Goal: Task Accomplishment & Management: Complete application form

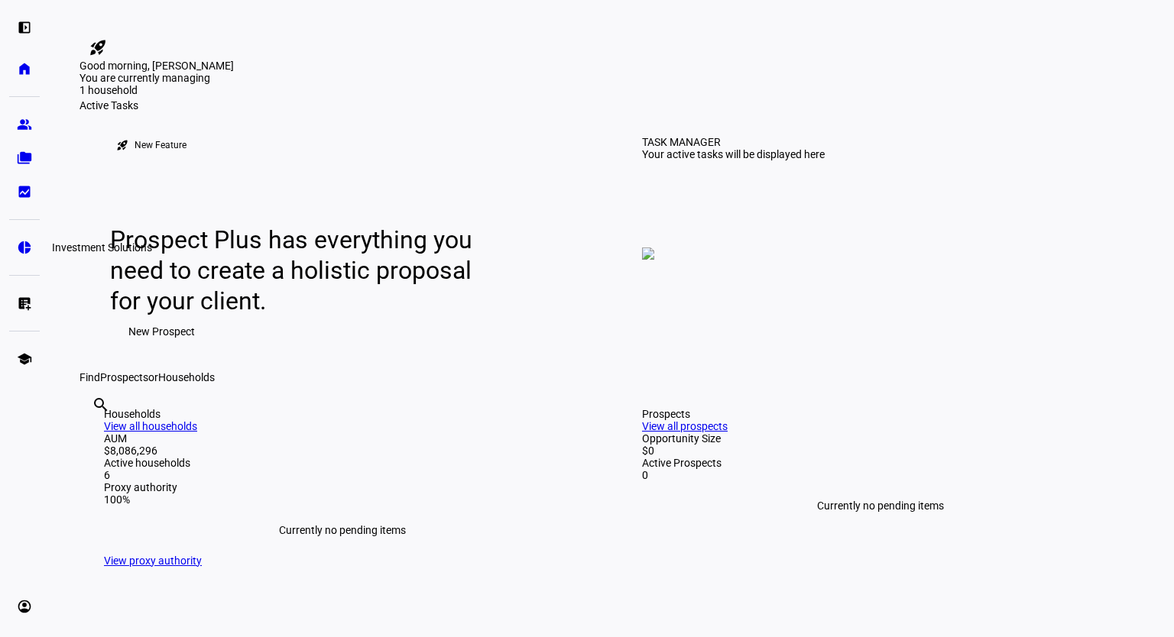
click at [17, 249] on eth-mat-symbol "pie_chart" at bounding box center [24, 247] width 15 height 15
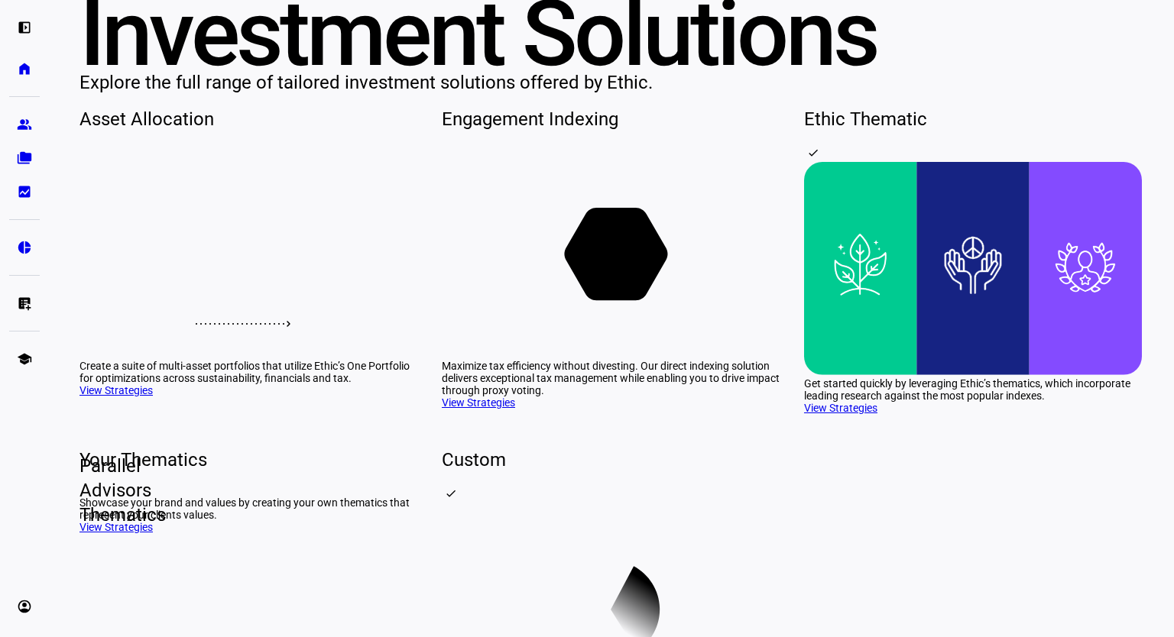
scroll to position [229, 0]
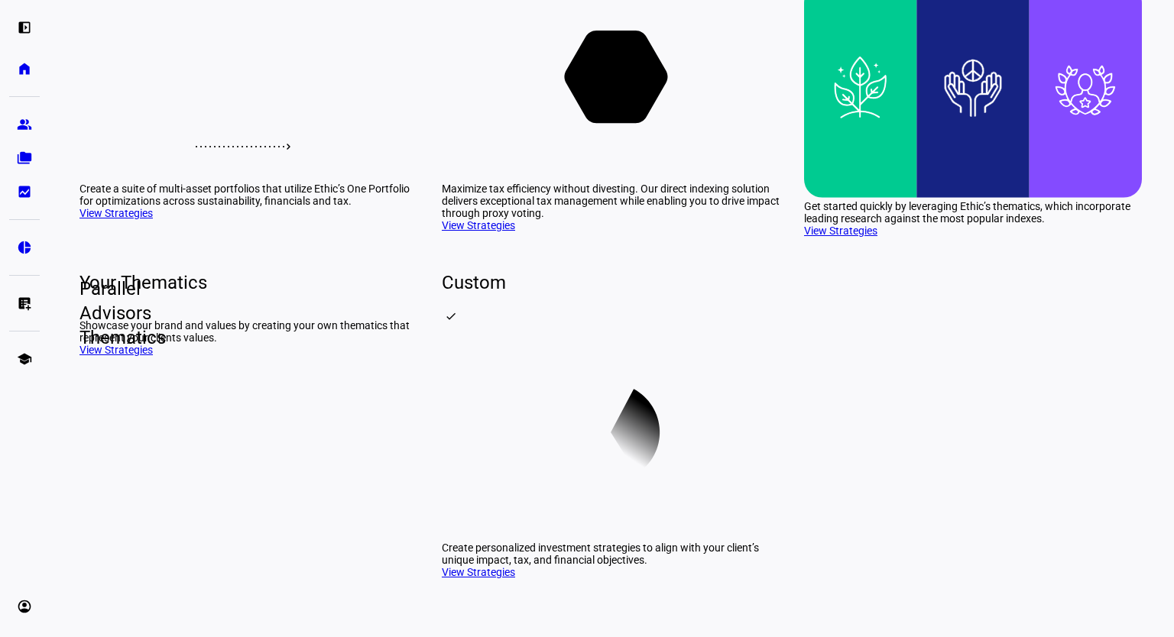
click at [880, 198] on rect at bounding box center [860, 91] width 112 height 213
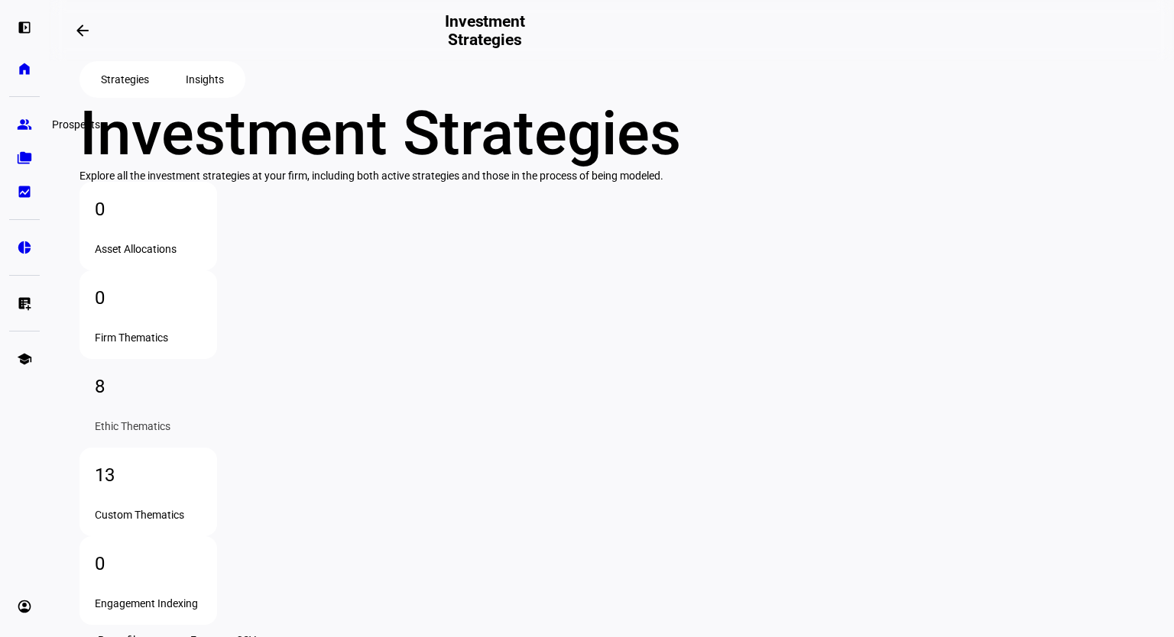
click at [31, 121] on eth-mat-symbol "group" at bounding box center [24, 124] width 15 height 15
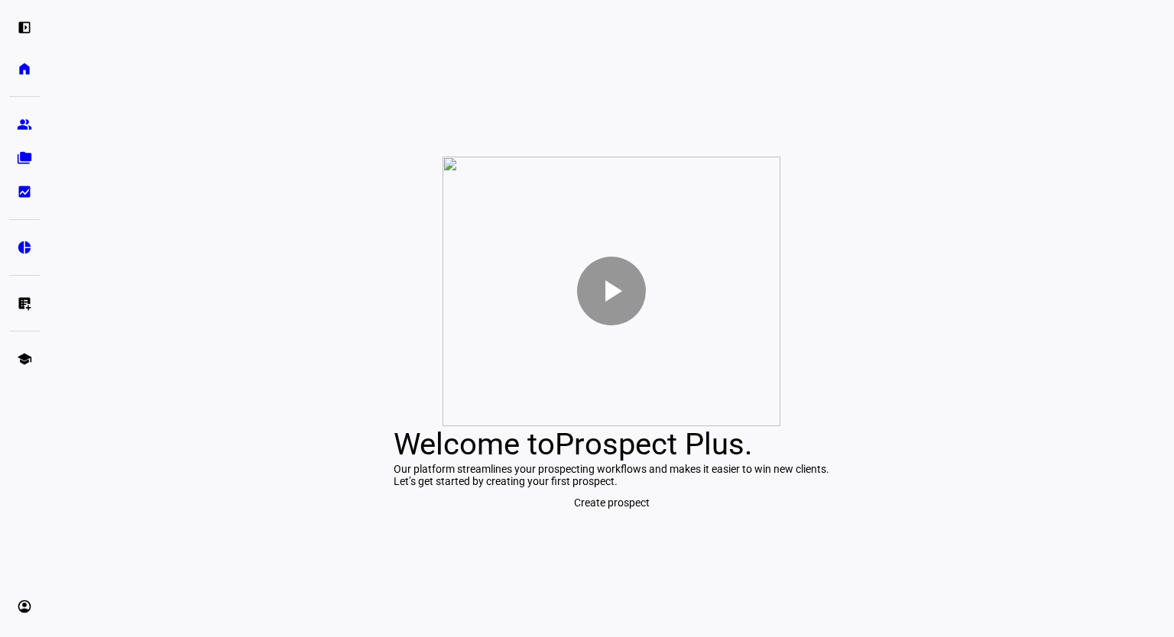
click at [584, 518] on span "Create prospect" at bounding box center [612, 503] width 76 height 31
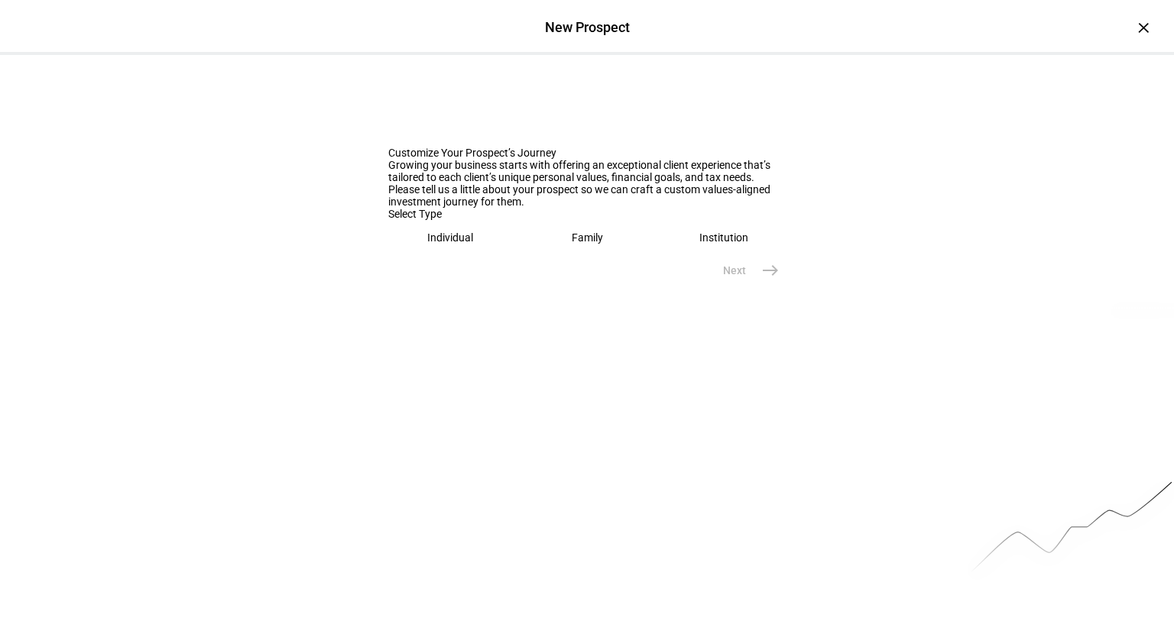
click at [433, 244] on div "Individual" at bounding box center [450, 238] width 46 height 12
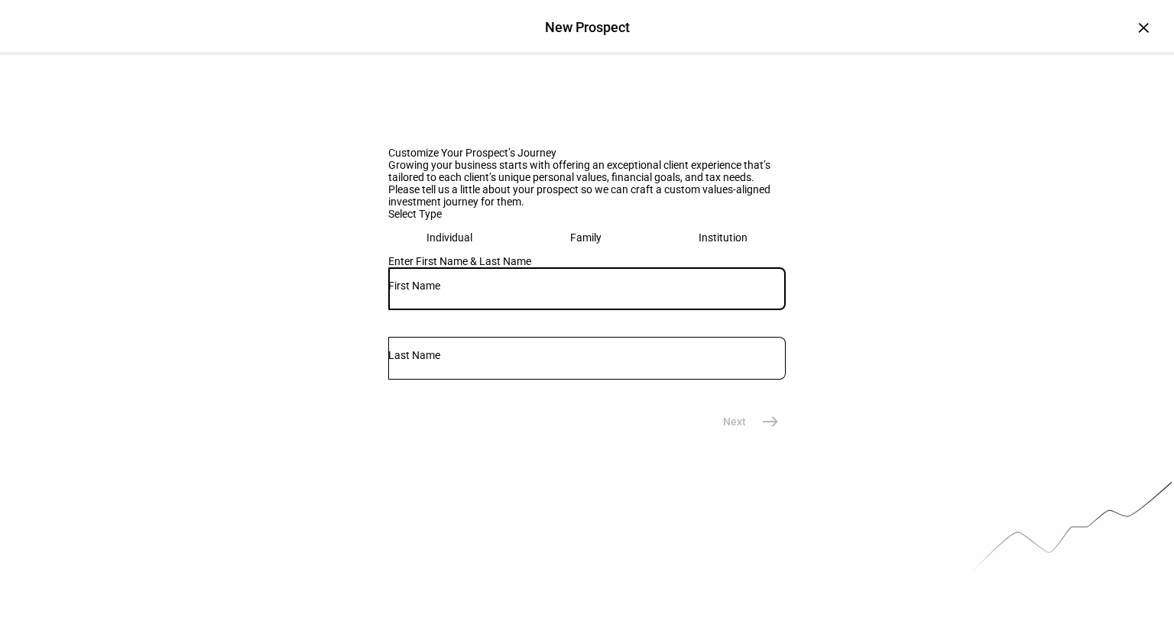
click at [529, 292] on input "text" at bounding box center [586, 286] width 397 height 12
type input "[PERSON_NAME]"
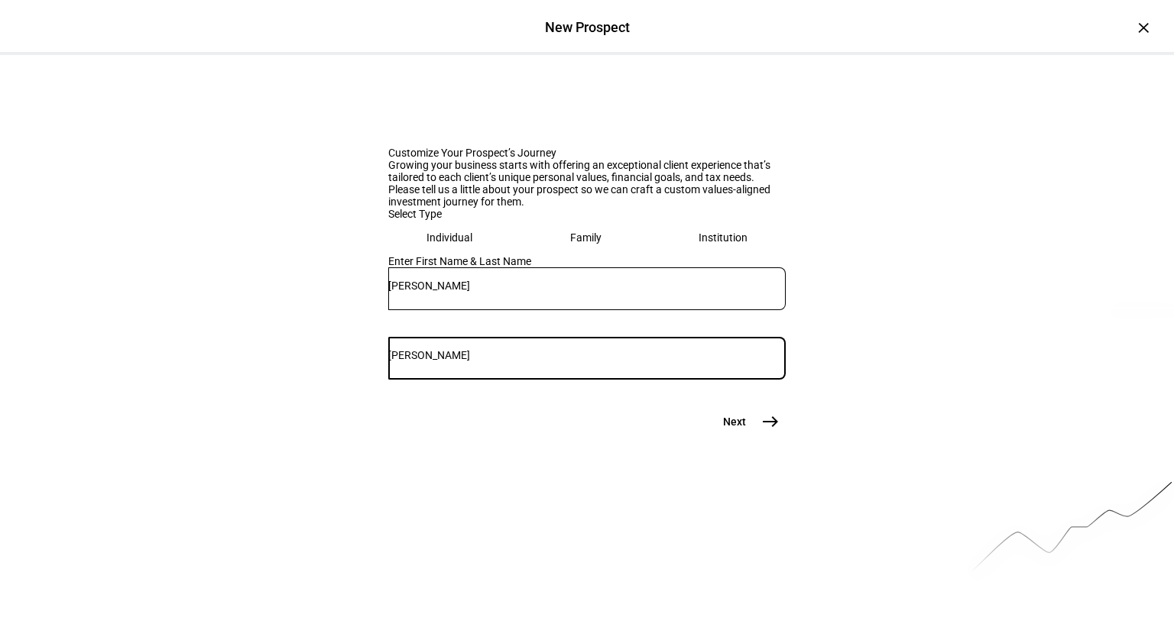
type input "[PERSON_NAME]"
click at [770, 431] on mat-icon "east" at bounding box center [770, 422] width 18 height 18
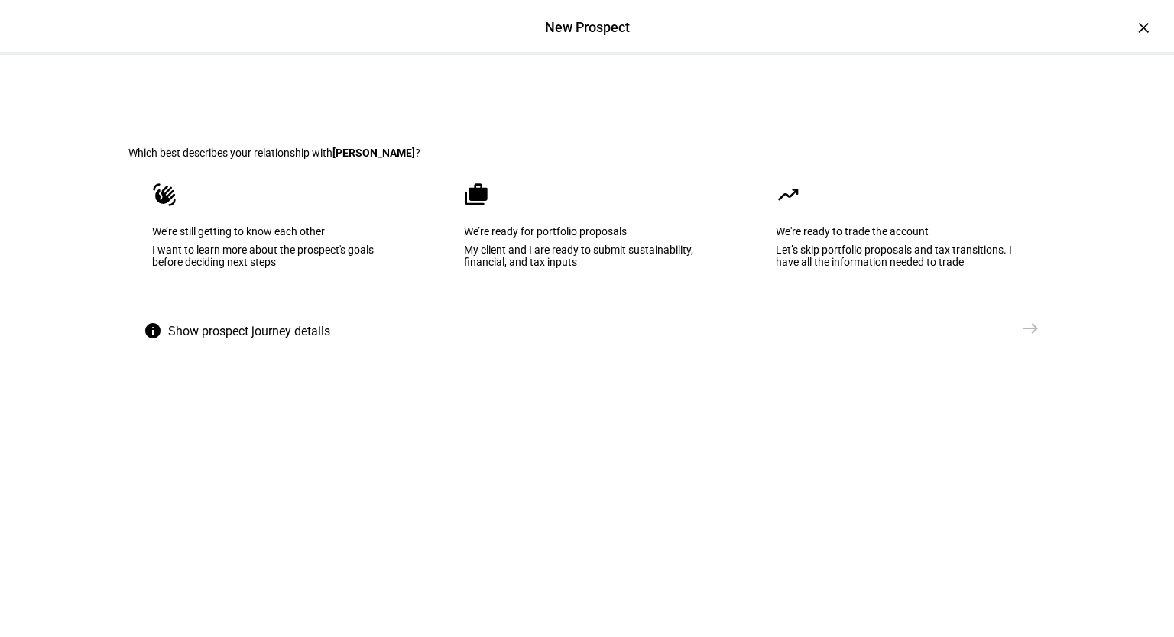
click at [474, 313] on eth-mega-radio-button "cases We’re ready for portfolio proposals My client and I are ready to submit s…" at bounding box center [586, 236] width 293 height 154
click at [999, 336] on span "Create Prospect Profile" at bounding box center [949, 328] width 113 height 15
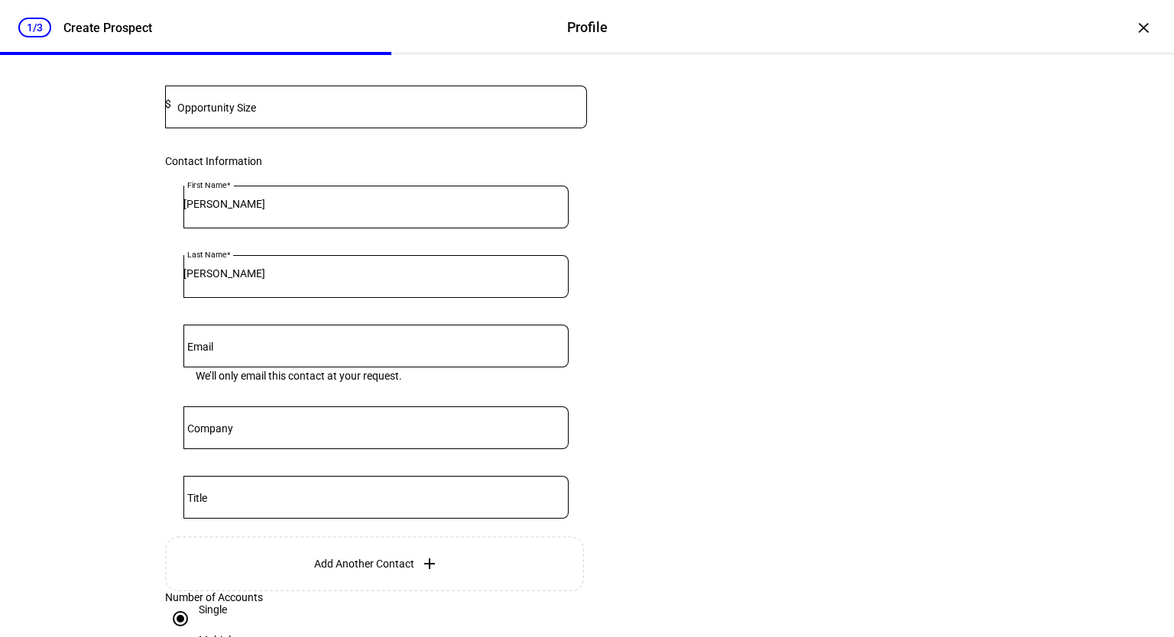
scroll to position [229, 0]
click at [352, 109] on input at bounding box center [379, 103] width 416 height 12
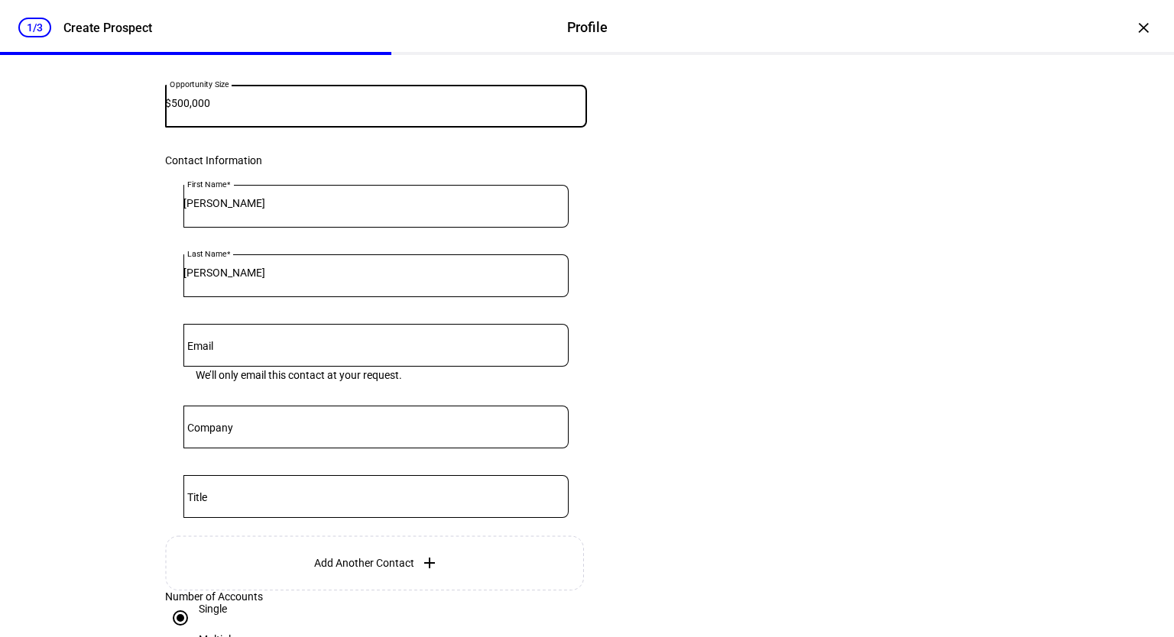
type input "500,000"
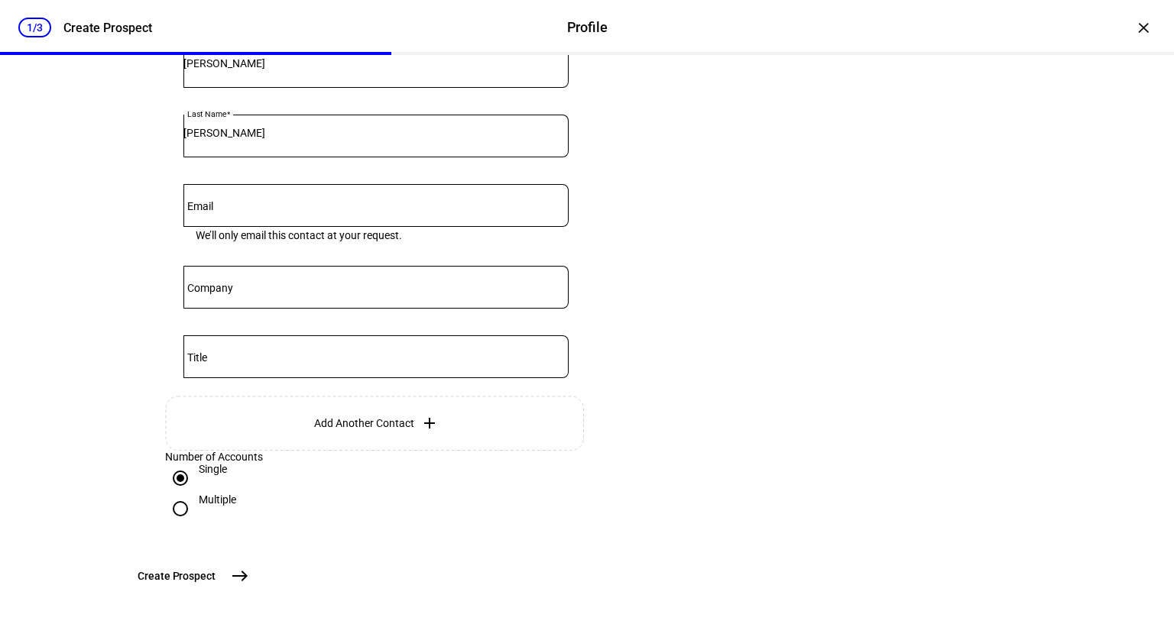
scroll to position [459, 0]
click at [249, 575] on mat-icon "east" at bounding box center [240, 576] width 18 height 18
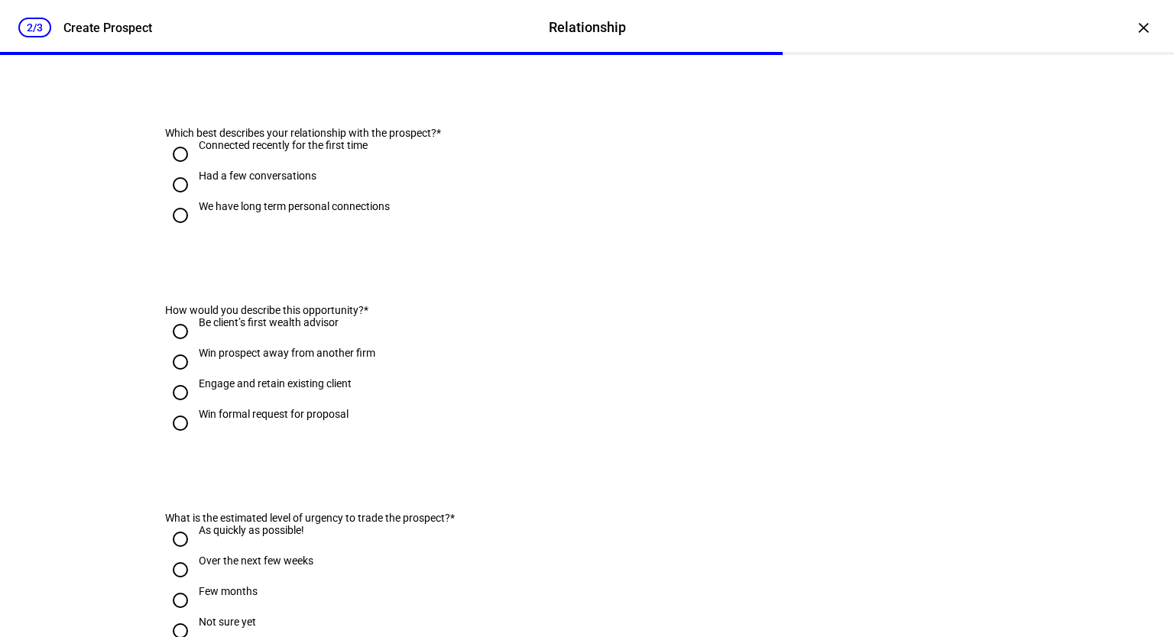
scroll to position [0, 0]
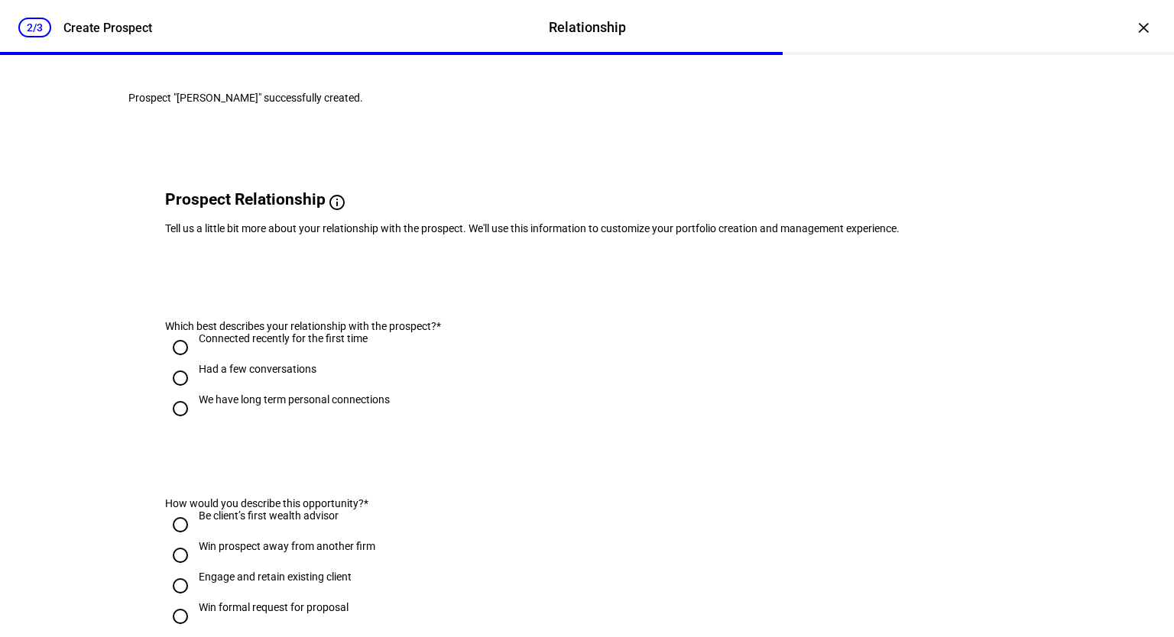
click at [217, 406] on div "We have long term personal connections" at bounding box center [294, 400] width 191 height 12
click at [196, 424] on input "We have long term personal connections" at bounding box center [180, 409] width 31 height 31
radio input "true"
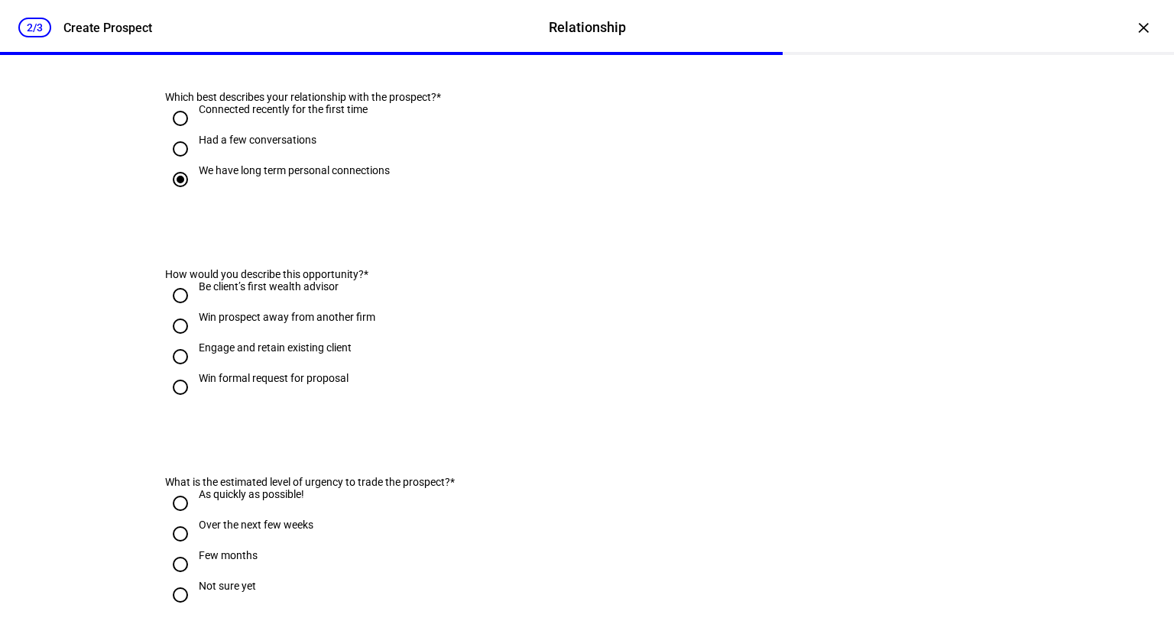
click at [180, 372] on input "Engage and retain existing client" at bounding box center [180, 357] width 31 height 31
radio input "true"
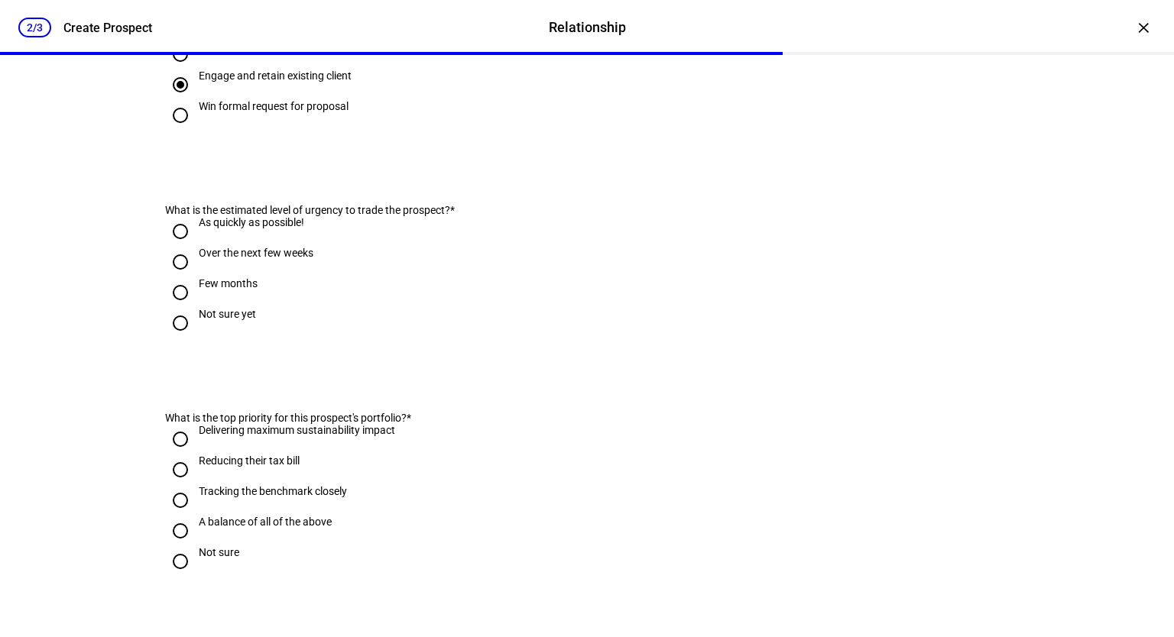
scroll to position [535, 0]
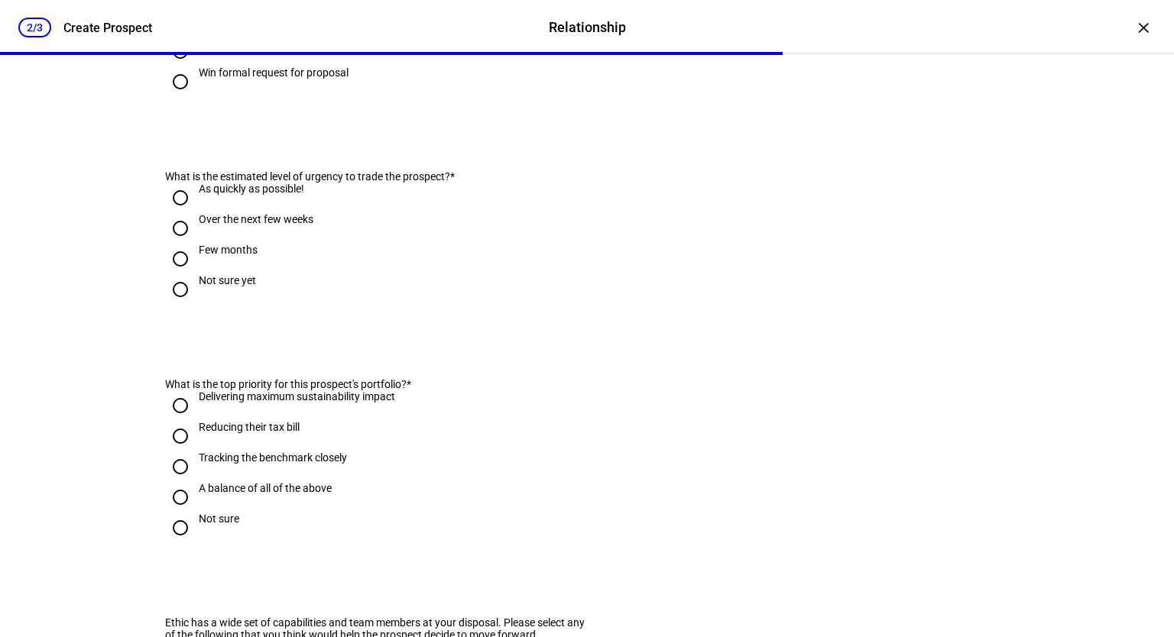
click at [181, 213] on input "As quickly as possible!" at bounding box center [180, 198] width 31 height 31
radio input "true"
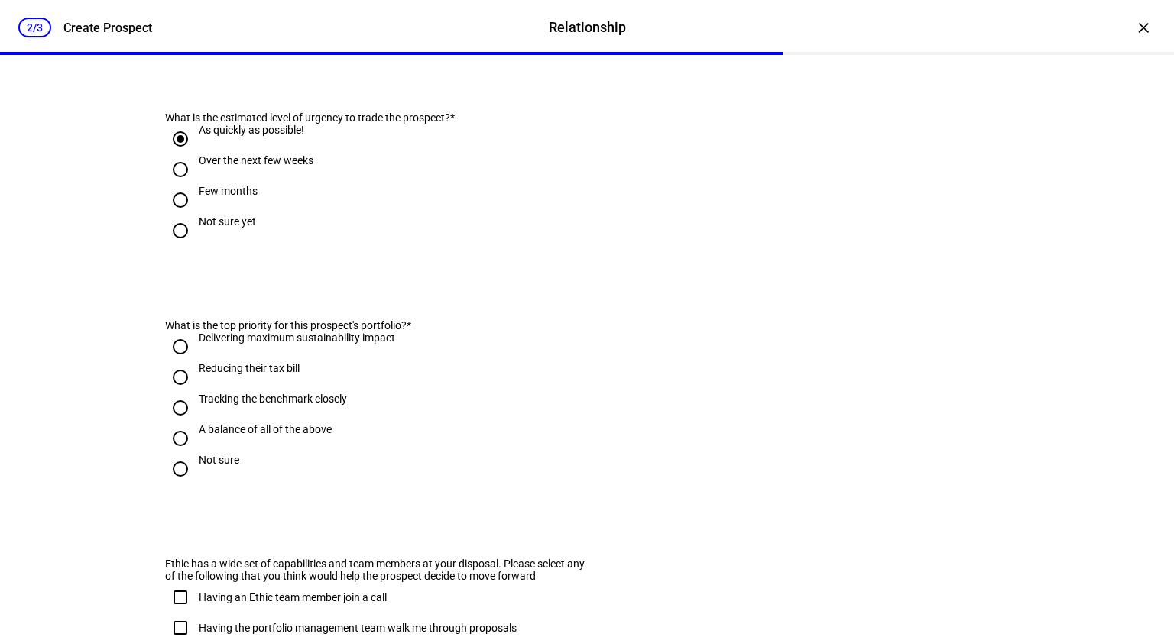
scroll to position [688, 0]
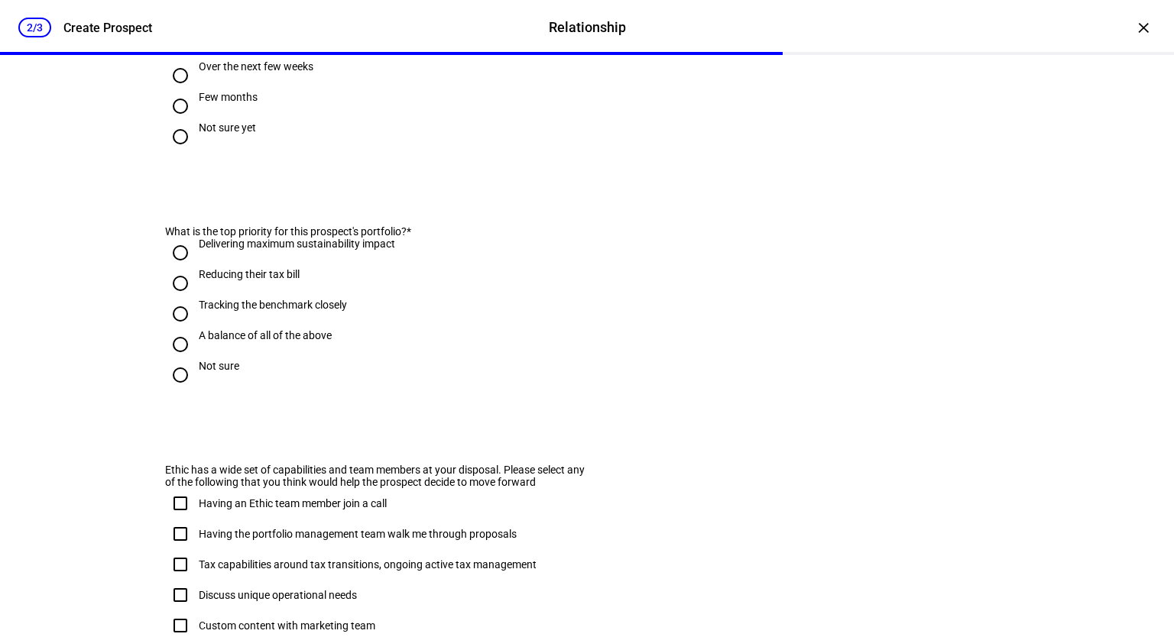
click at [175, 268] on input "Delivering maximum sustainability impact" at bounding box center [180, 253] width 31 height 31
radio input "true"
click at [171, 299] on input "Reducing their tax bill" at bounding box center [180, 283] width 31 height 31
radio input "true"
click at [165, 268] on input "Delivering maximum sustainability impact" at bounding box center [180, 253] width 31 height 31
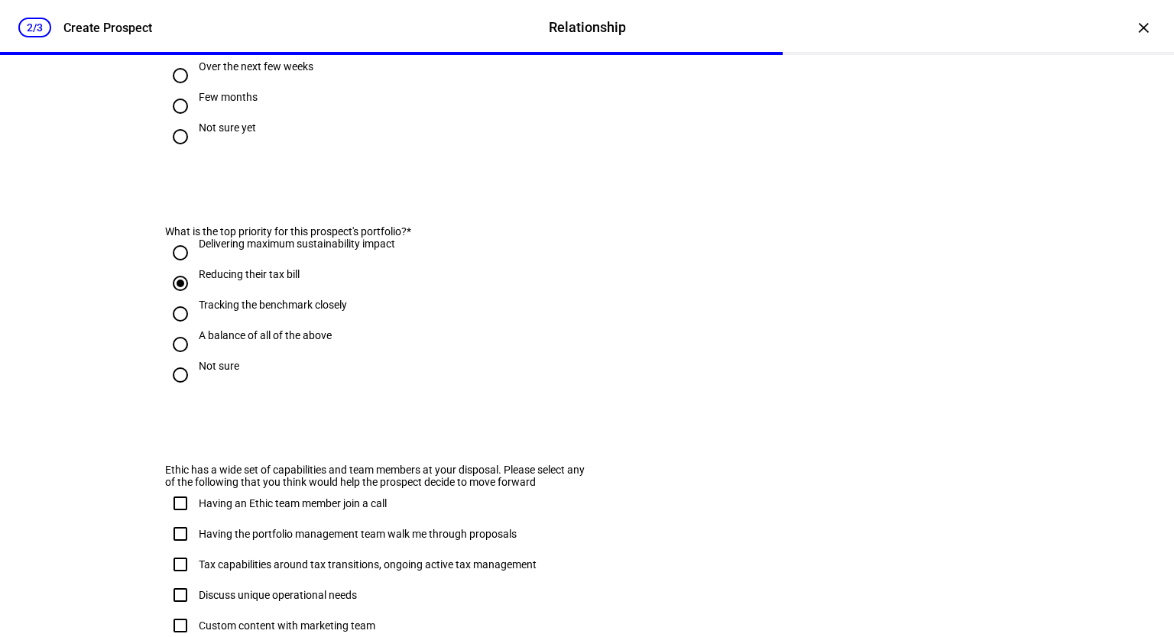
radio input "true"
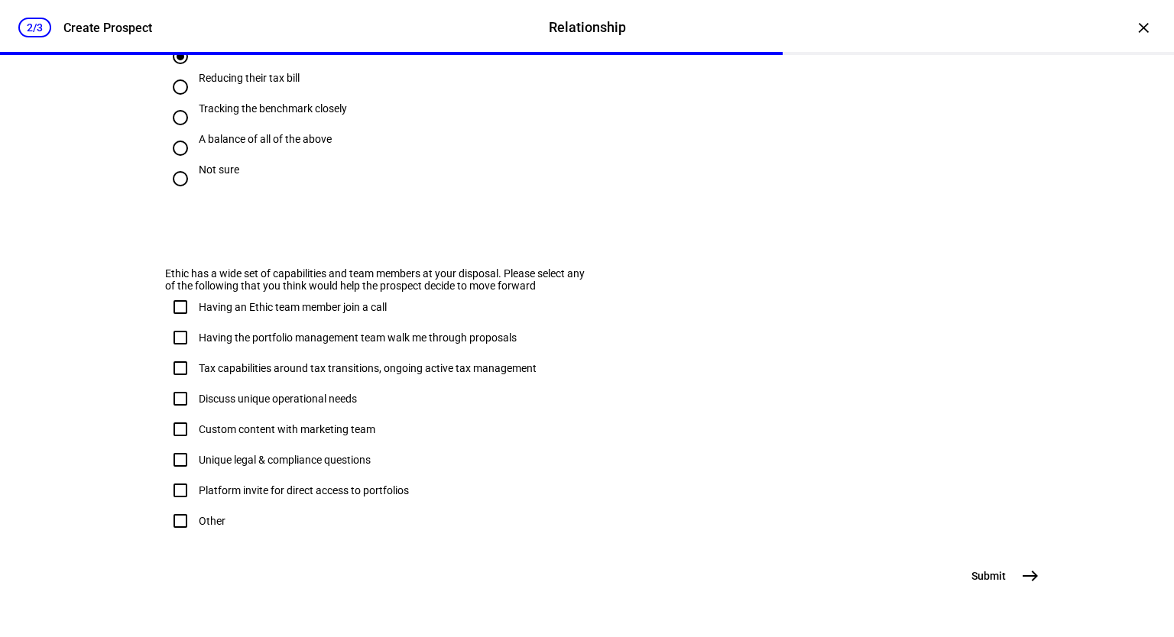
scroll to position [963, 0]
click at [171, 353] on input "Tax capabilities around tax transitions, ongoing active tax management" at bounding box center [180, 368] width 31 height 31
checkbox input "true"
click at [1027, 571] on mat-icon "east" at bounding box center [1030, 576] width 18 height 18
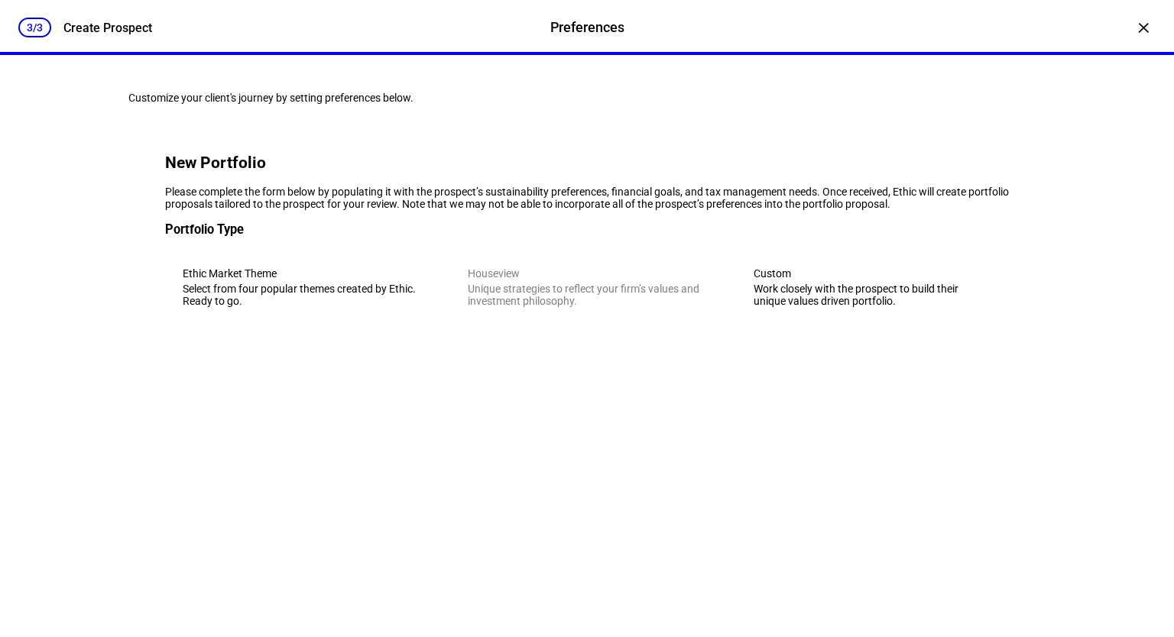
scroll to position [0, 0]
click at [810, 280] on div "Custom" at bounding box center [873, 273] width 238 height 12
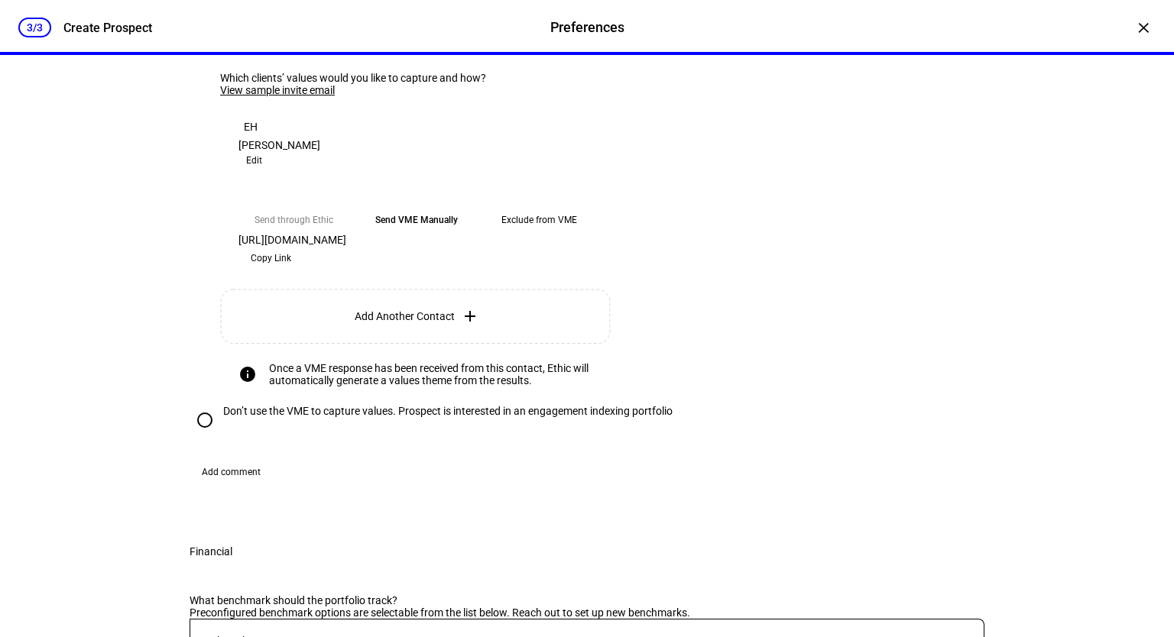
scroll to position [382, 0]
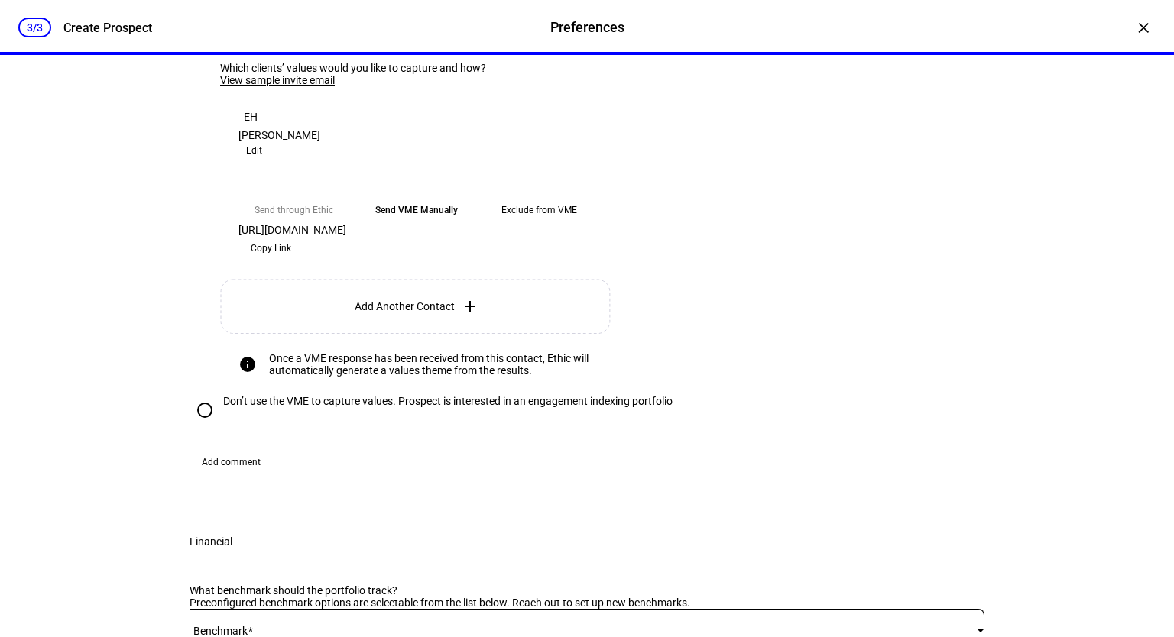
click at [553, 224] on eth-mega-radio-button "Exclude from VME" at bounding box center [539, 210] width 111 height 28
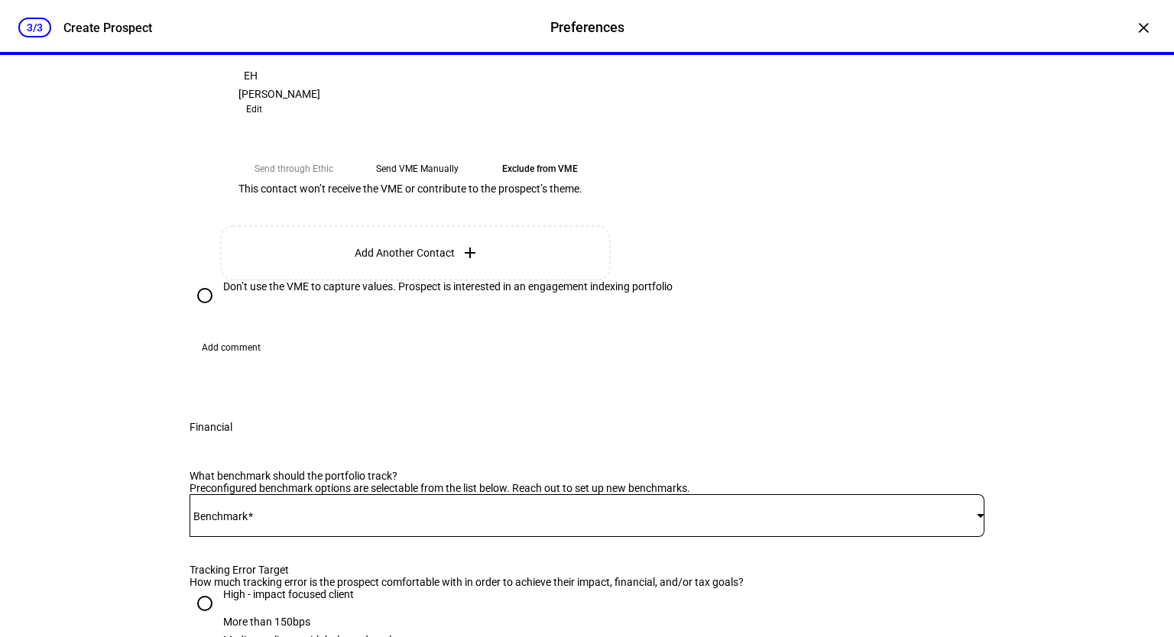
scroll to position [611, 0]
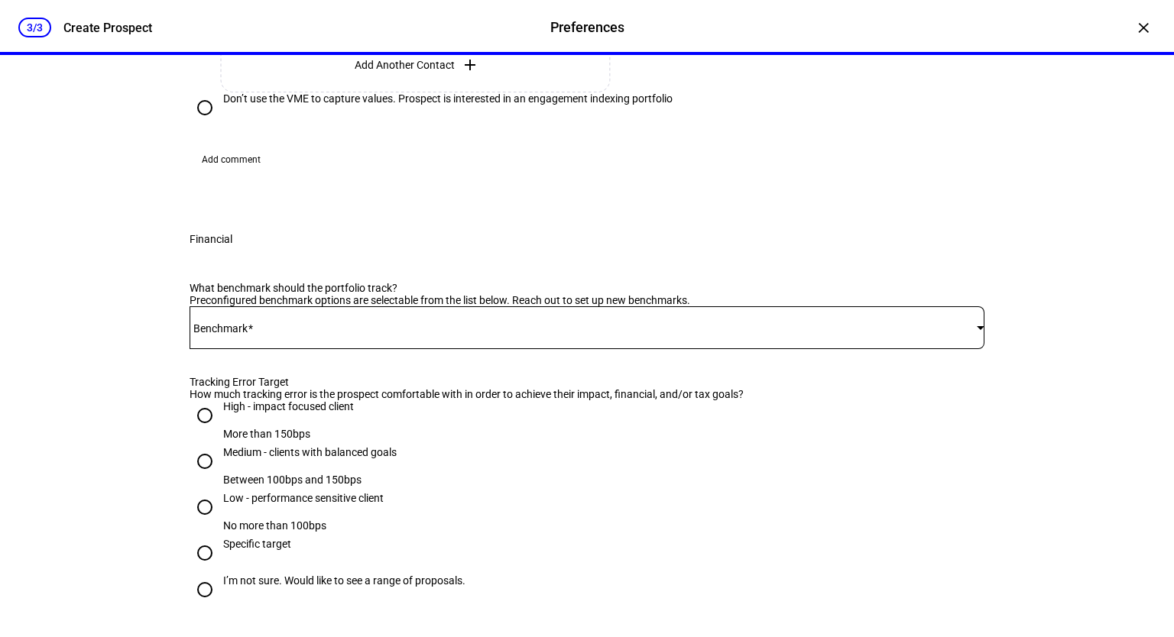
click at [196, 123] on input "Don’t use the VME to capture values. Prospect is interested in an engagement in…" at bounding box center [205, 107] width 31 height 31
radio input "true"
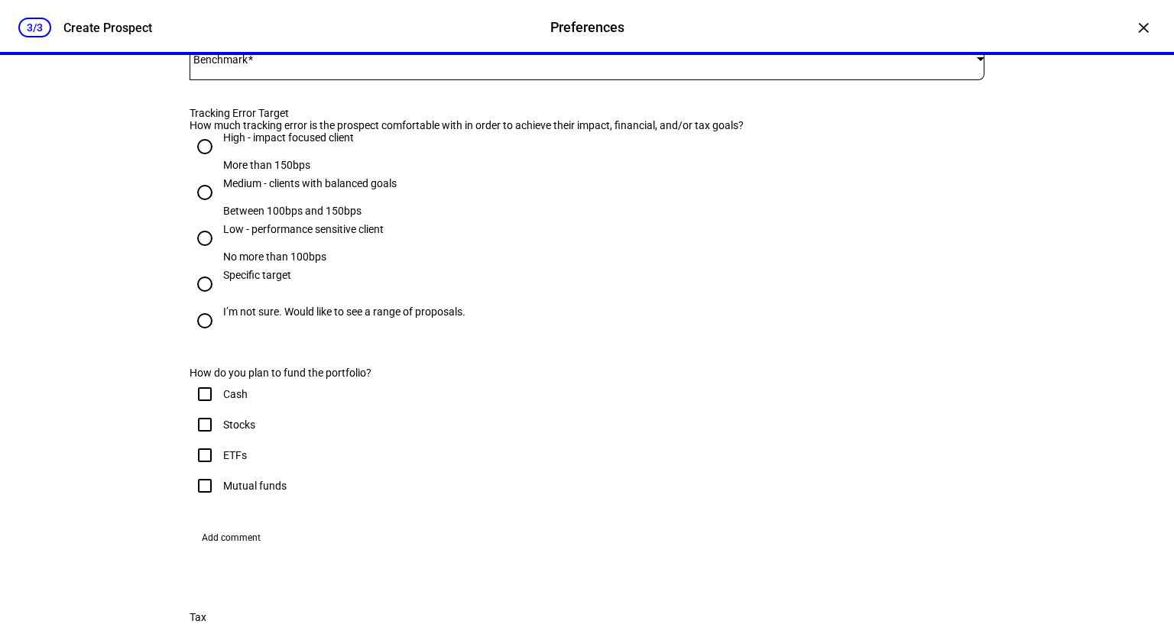
click at [645, 65] on span at bounding box center [583, 59] width 787 height 12
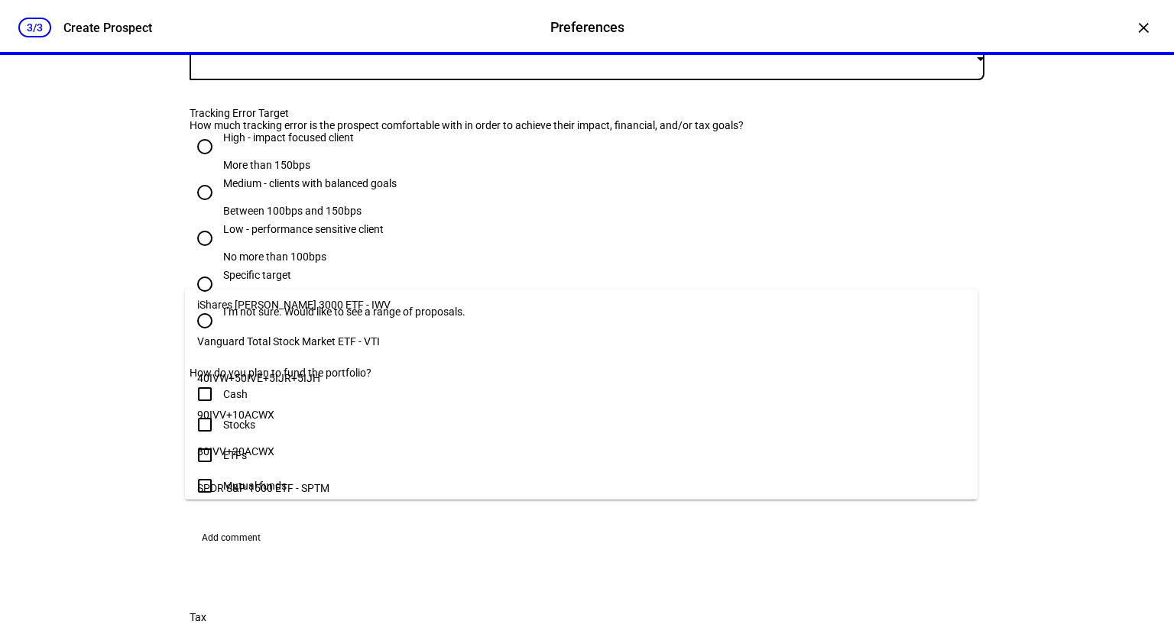
scroll to position [0, 0]
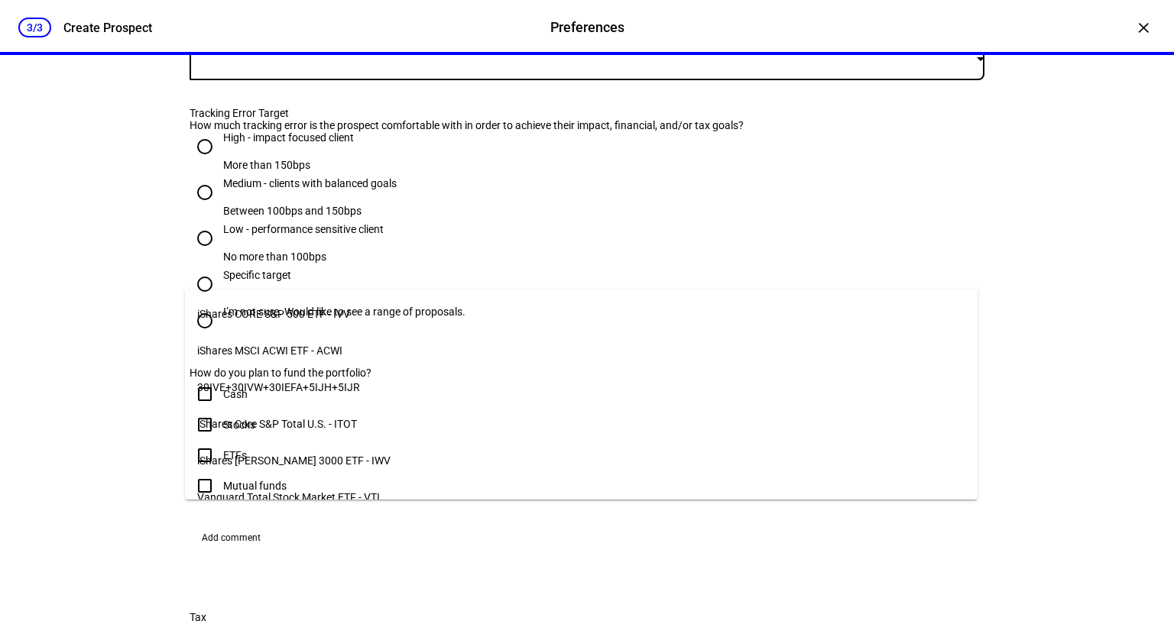
click at [358, 314] on mat-option "iShares CORE S&P 500 ETF - IVV" at bounding box center [581, 314] width 792 height 37
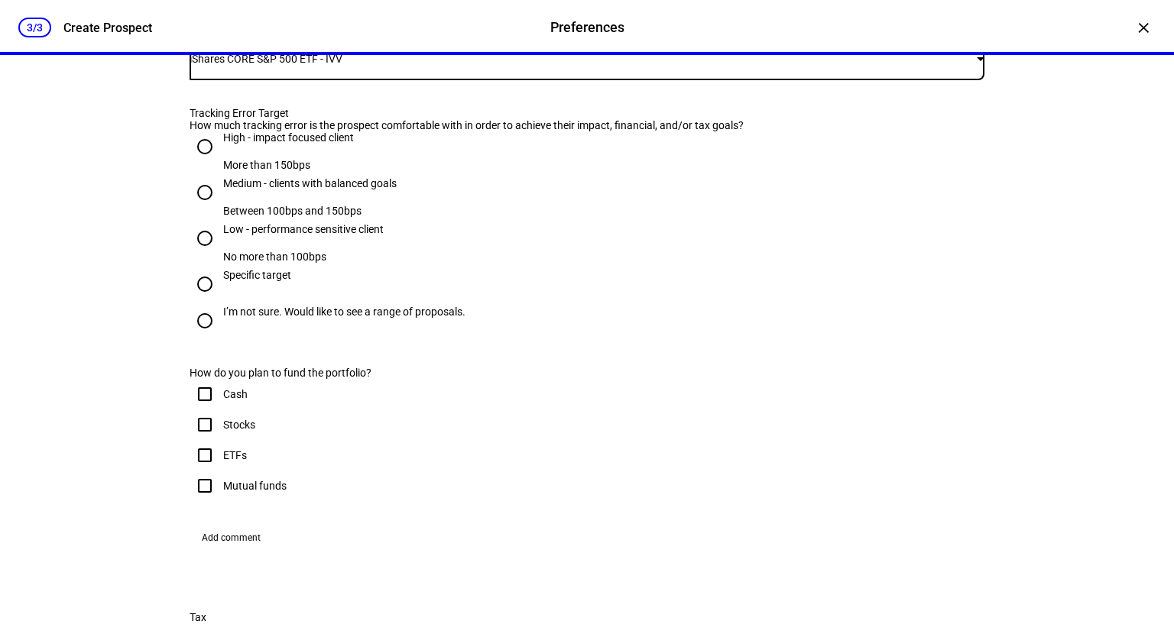
click at [202, 208] on input "Medium - clients with balanced goals Between 100bps and 150bps" at bounding box center [205, 192] width 31 height 31
radio input "true"
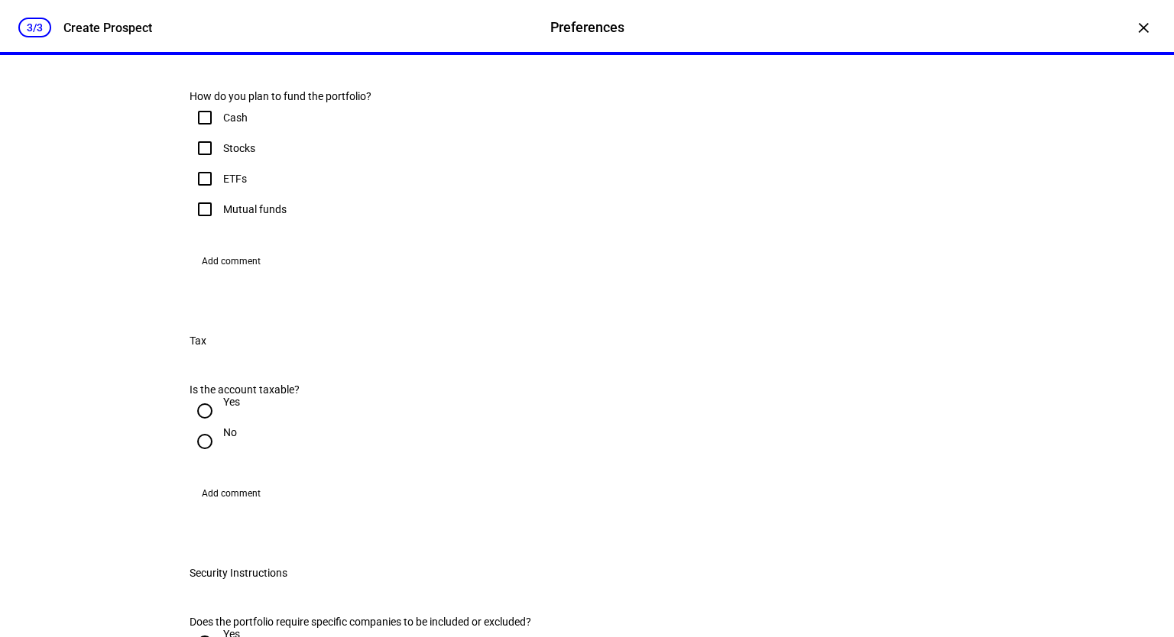
scroll to position [917, 0]
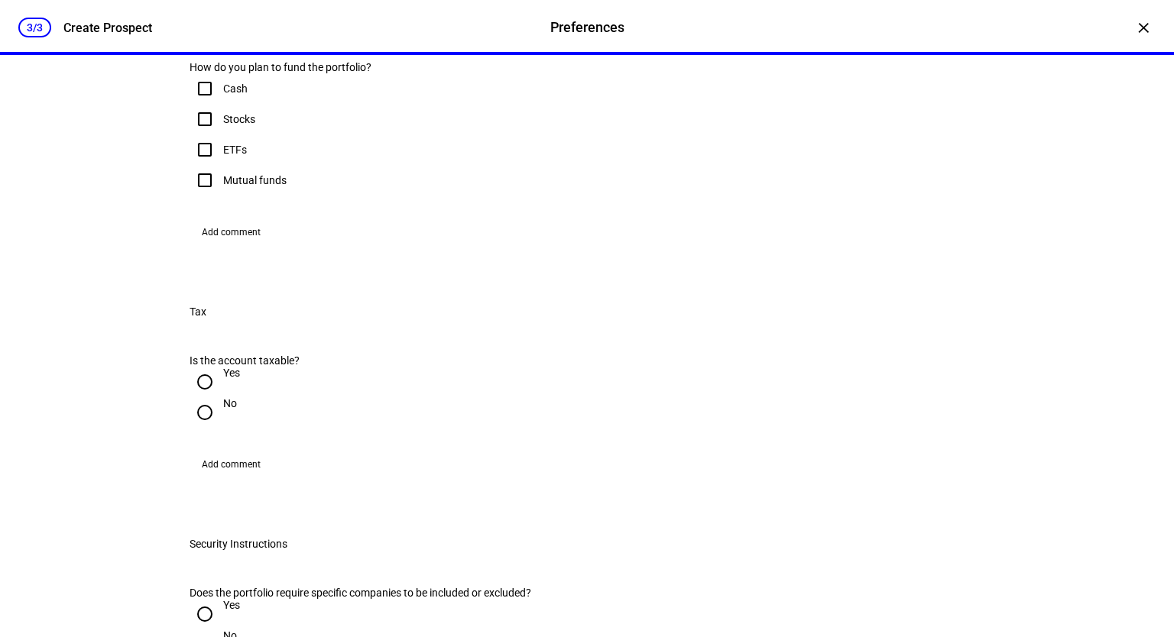
click at [198, 104] on input "Cash" at bounding box center [205, 88] width 31 height 31
checkbox input "true"
click at [203, 135] on input "Stocks" at bounding box center [205, 119] width 31 height 31
checkbox input "true"
click at [194, 165] on input "ETFs" at bounding box center [205, 150] width 31 height 31
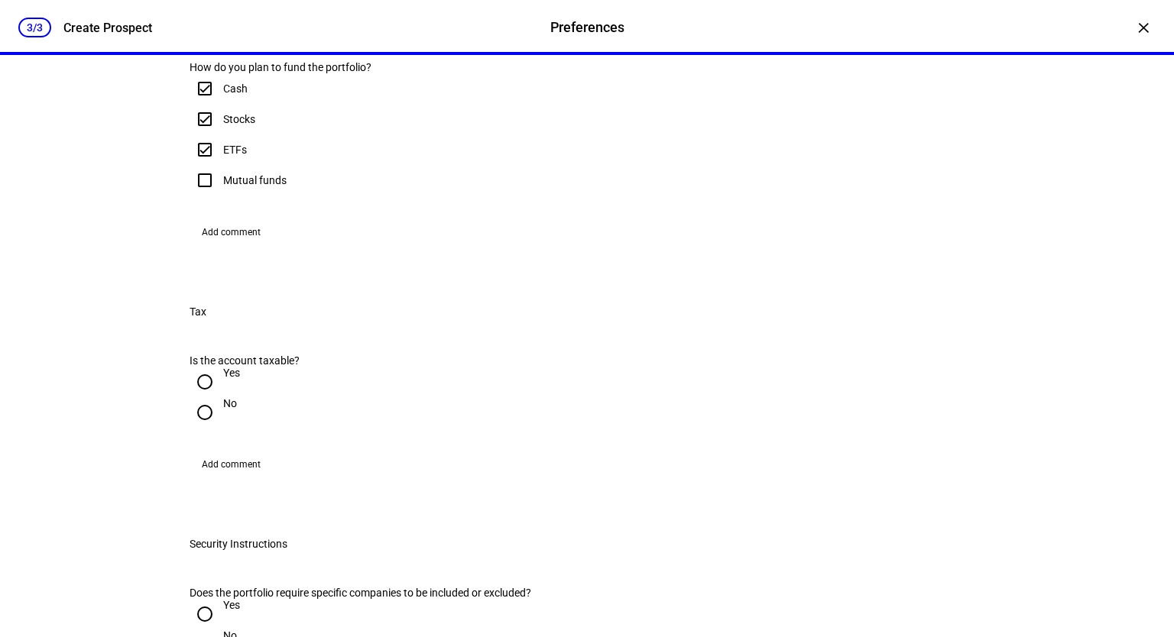
checkbox input "true"
click at [197, 196] on input "Mutual funds" at bounding box center [205, 180] width 31 height 31
checkbox input "true"
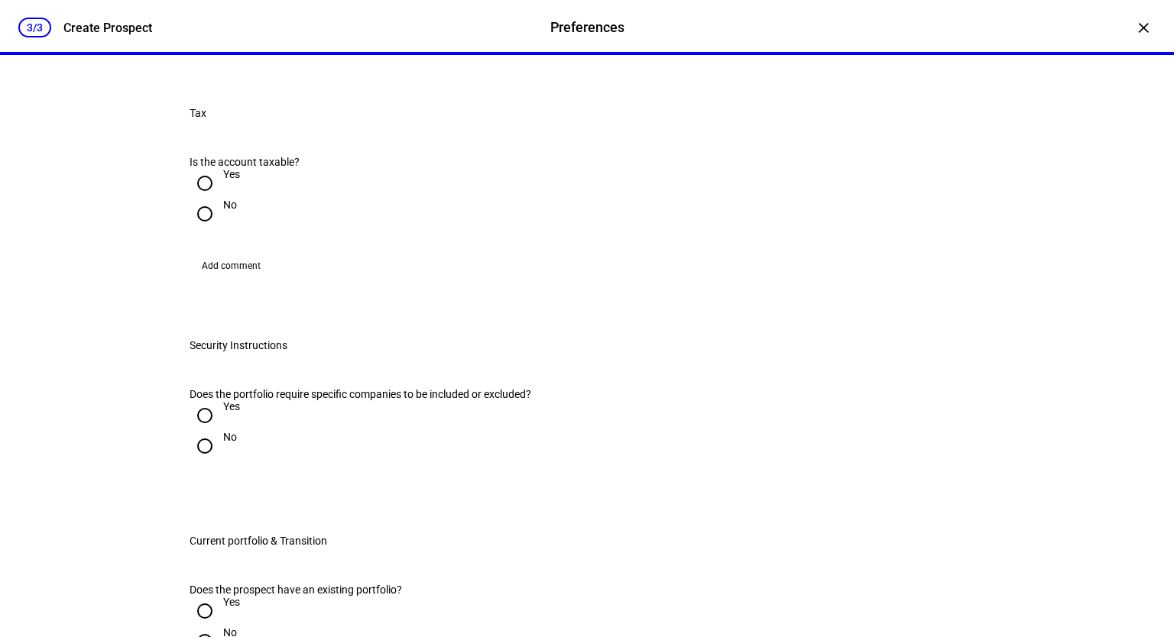
scroll to position [1299, 0]
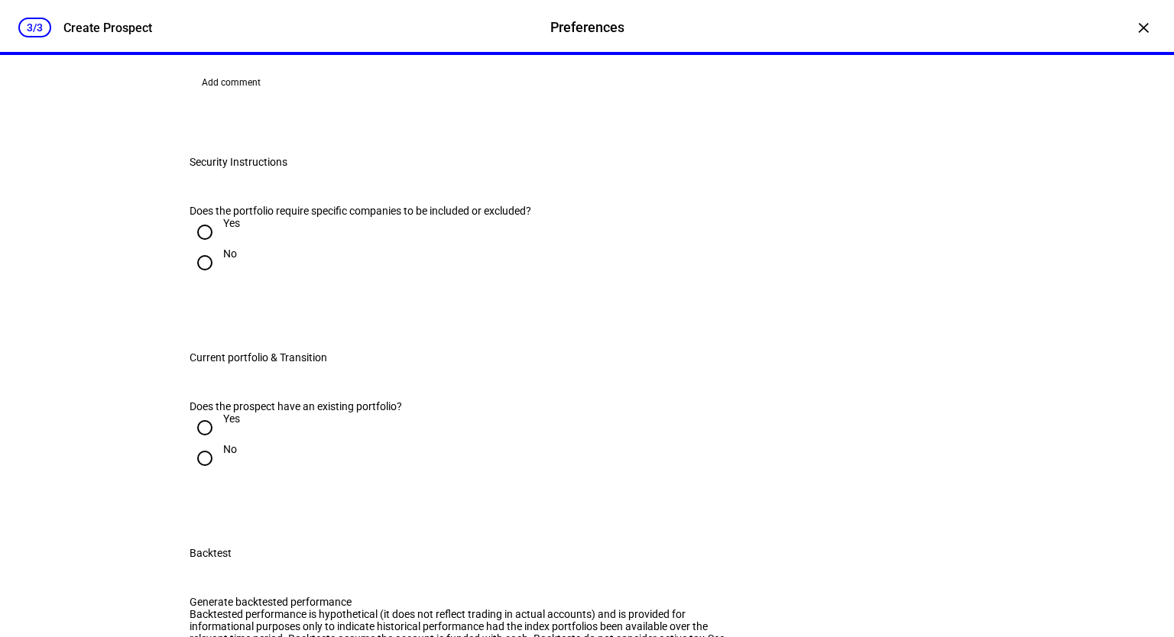
click at [203, 15] on input "Yes" at bounding box center [205, 0] width 31 height 31
radio input "true"
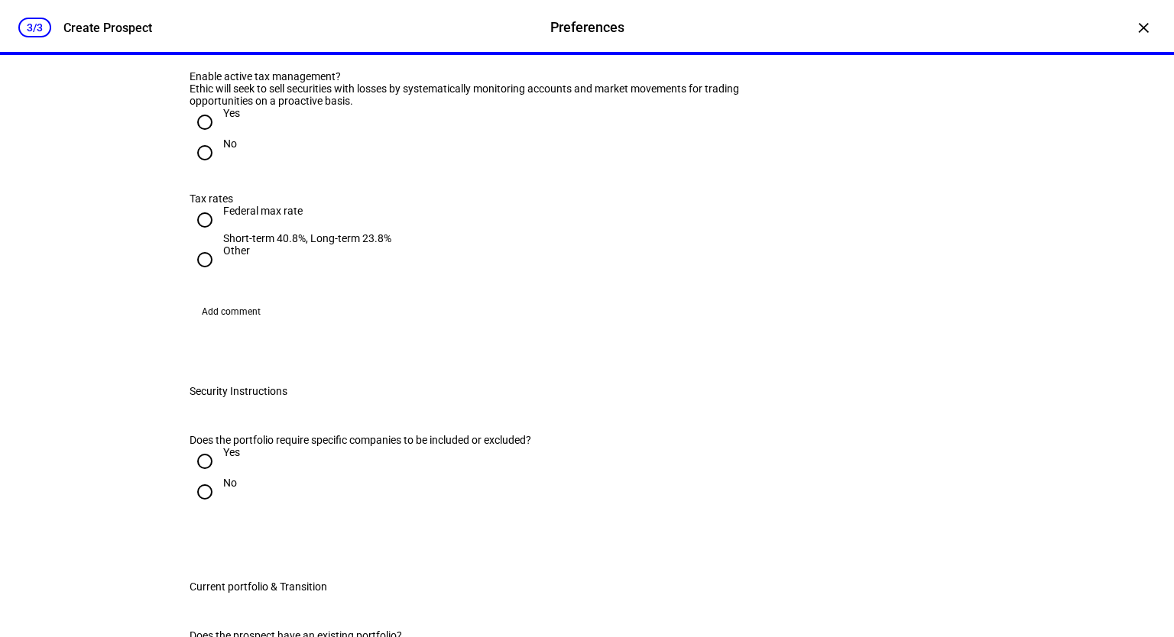
click at [205, 138] on input "Yes" at bounding box center [205, 122] width 31 height 31
radio input "true"
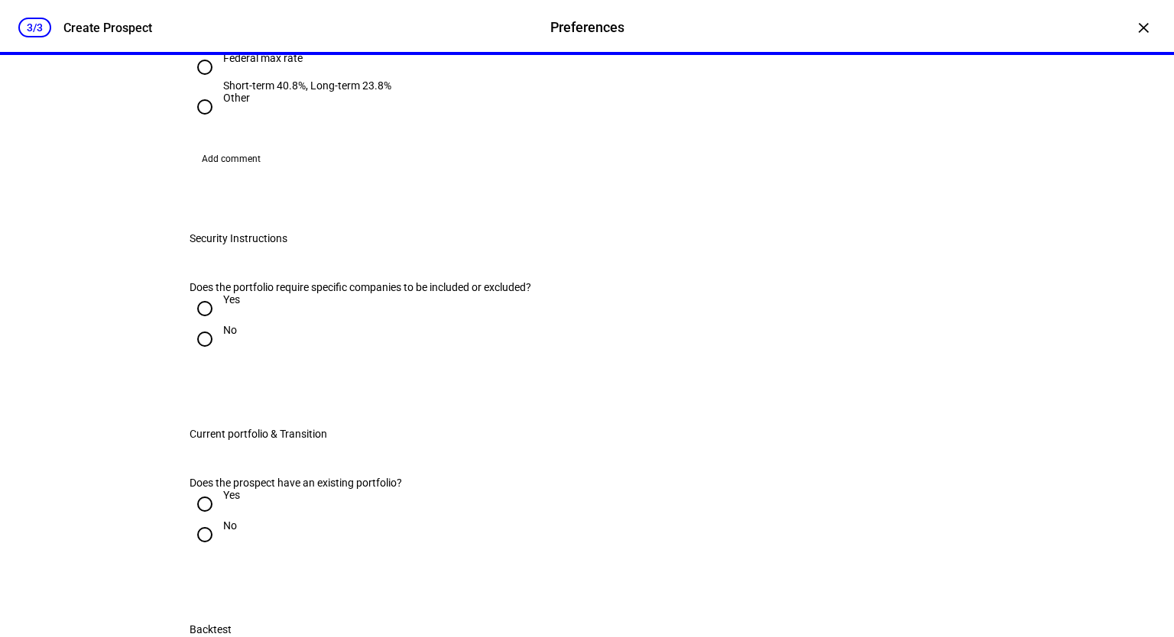
click at [196, 83] on input "Federal max rate Short-term 40.8%, Long-term 23.8%" at bounding box center [205, 67] width 31 height 31
radio input "true"
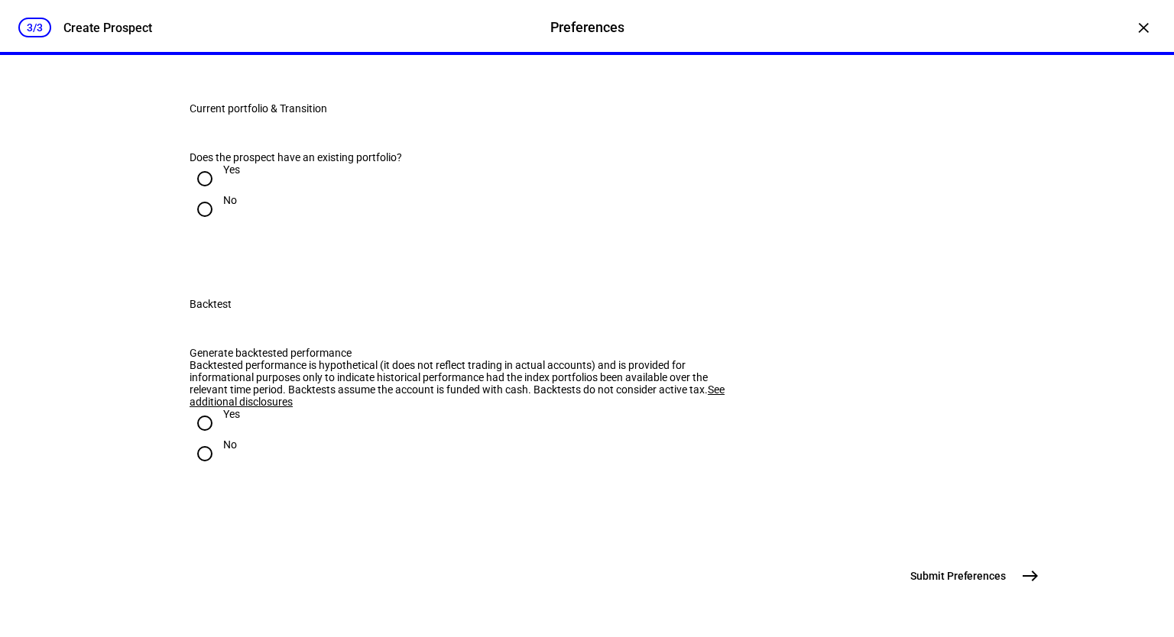
scroll to position [1834, 0]
radio input "true"
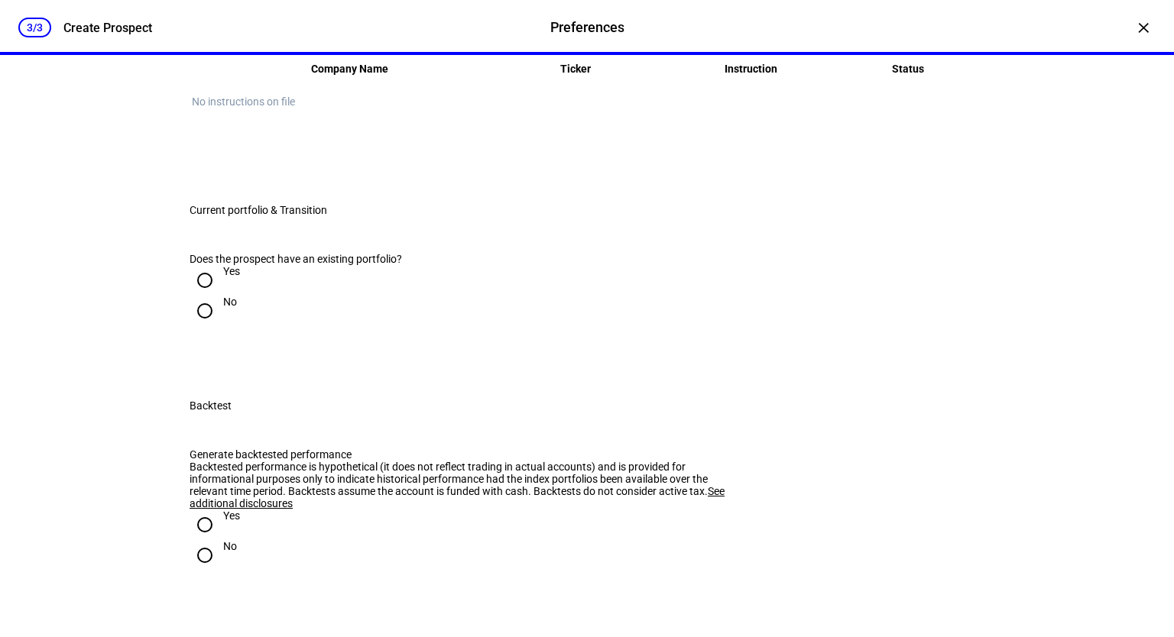
radio input "true"
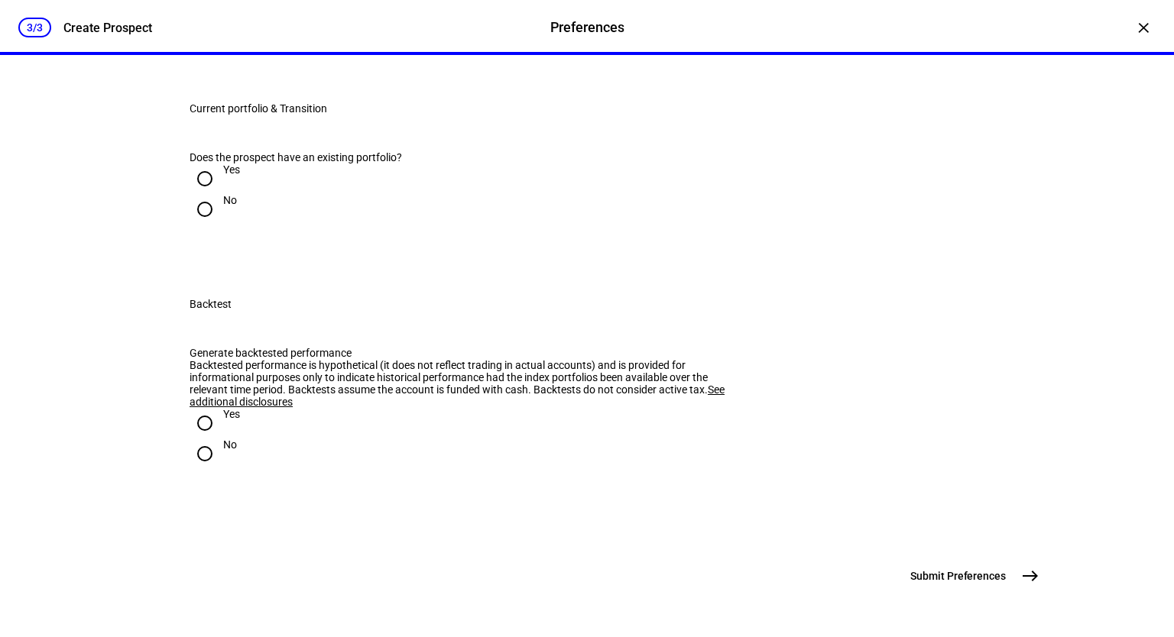
scroll to position [1987, 0]
click at [205, 194] on input "Yes" at bounding box center [205, 179] width 31 height 31
radio input "true"
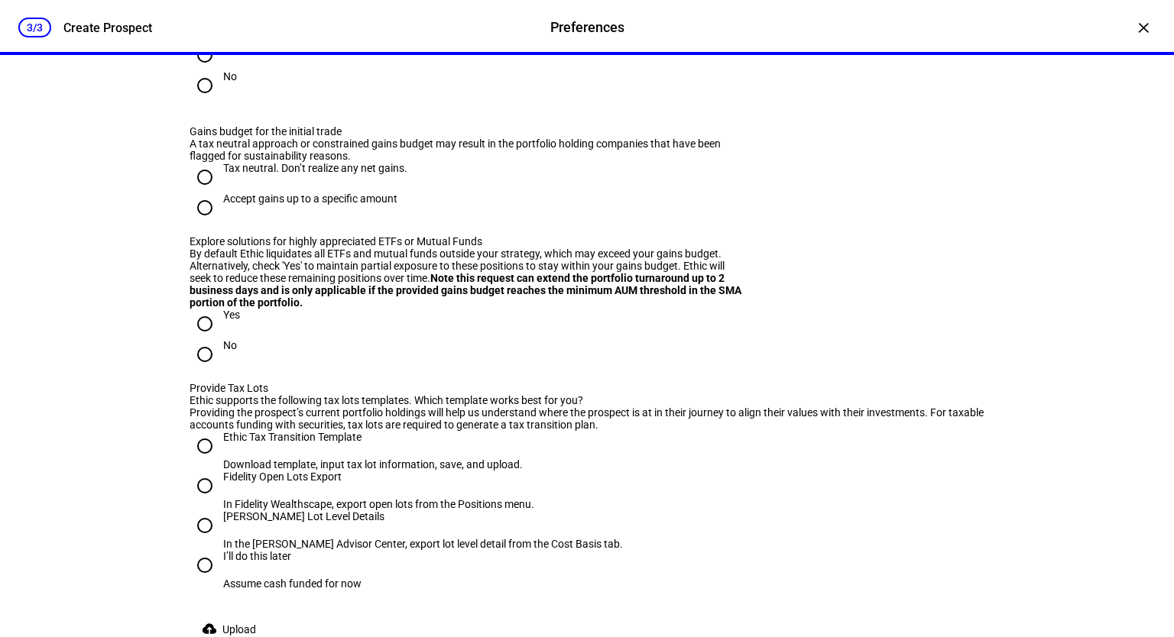
click at [197, 101] on input "No" at bounding box center [205, 85] width 31 height 31
radio input "true"
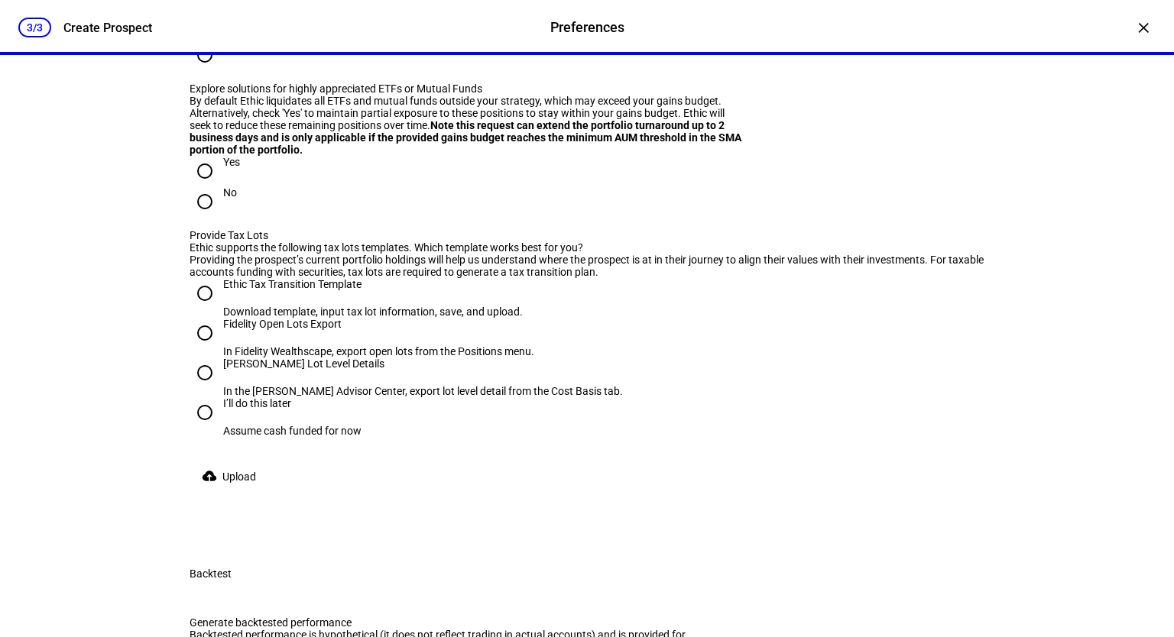
click at [203, 40] on input "Tax neutral. Don’t realize any net gains." at bounding box center [205, 24] width 31 height 31
radio input "true"
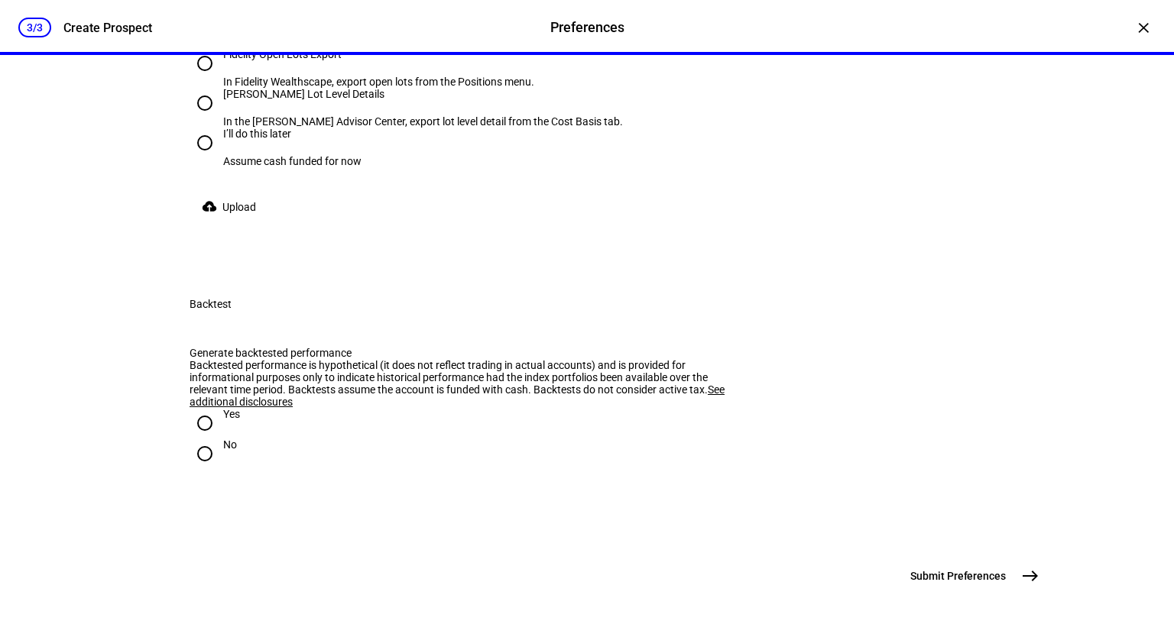
scroll to position [2962, 0]
click at [197, 439] on input "No" at bounding box center [205, 454] width 31 height 31
radio input "true"
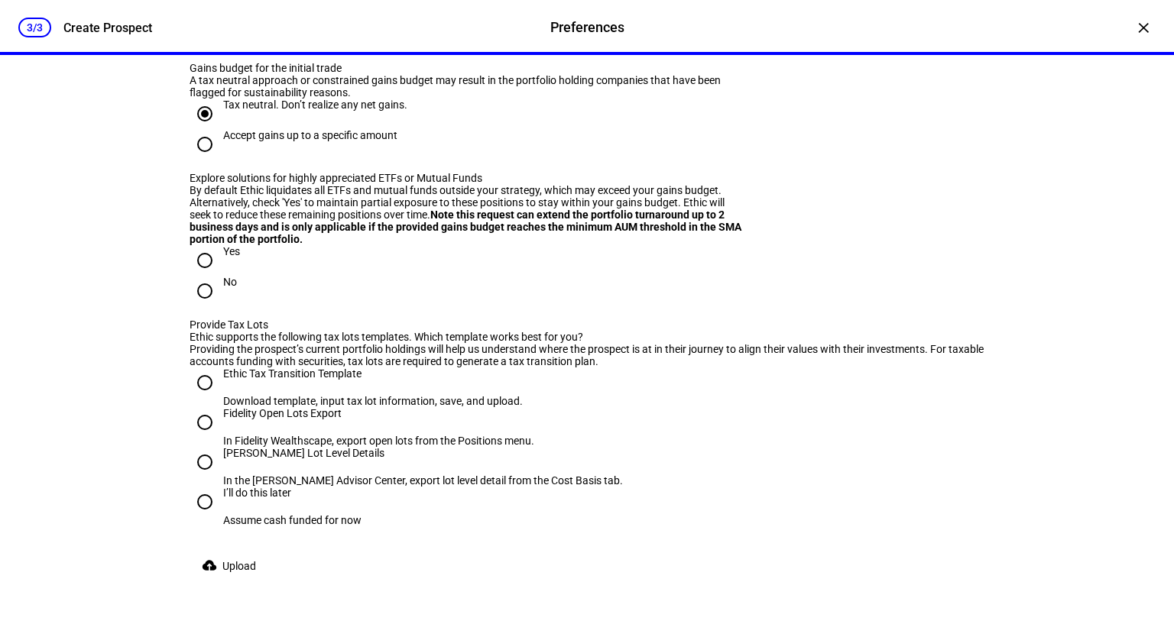
scroll to position [2045, 0]
